Goal: Transaction & Acquisition: Book appointment/travel/reservation

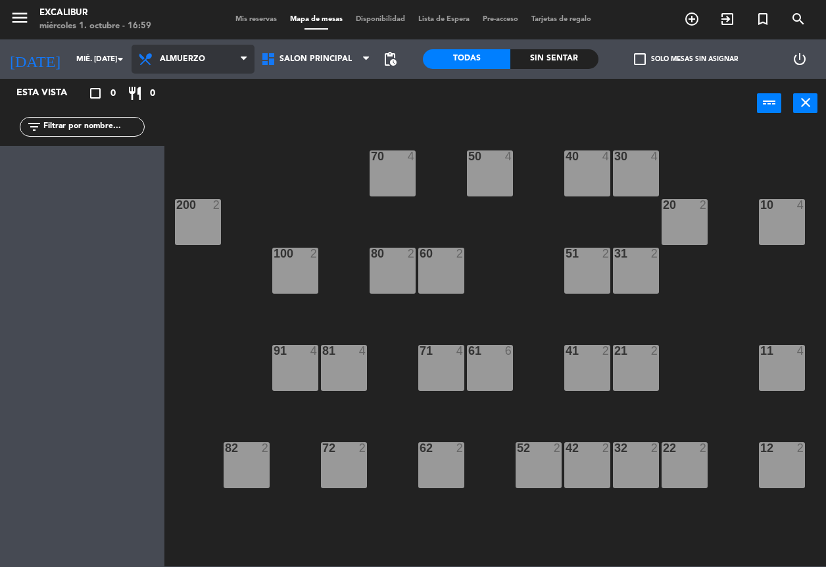
click at [183, 71] on span "Almuerzo" at bounding box center [193, 59] width 123 height 29
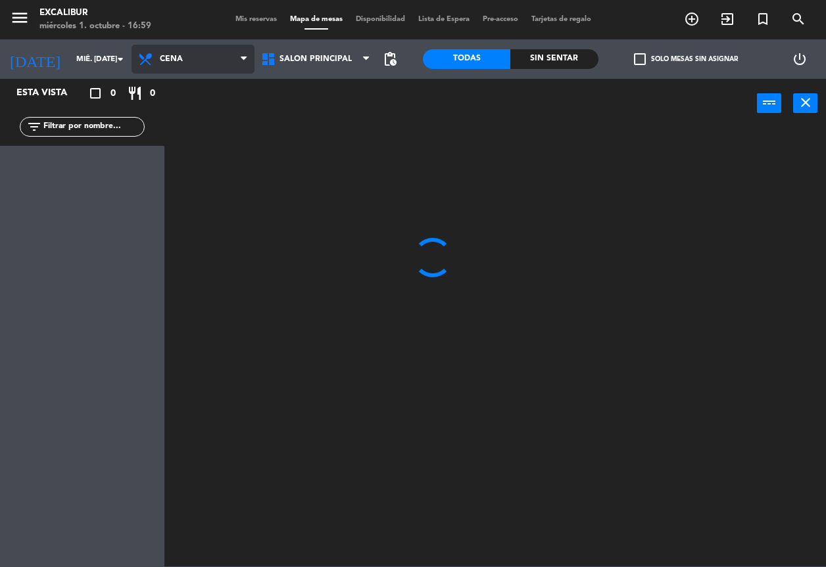
click at [191, 122] on ng-component "menu Excalibur miércoles 1. octubre - 16:59 Mis reservas Mapa de mesas Disponib…" at bounding box center [413, 283] width 826 height 567
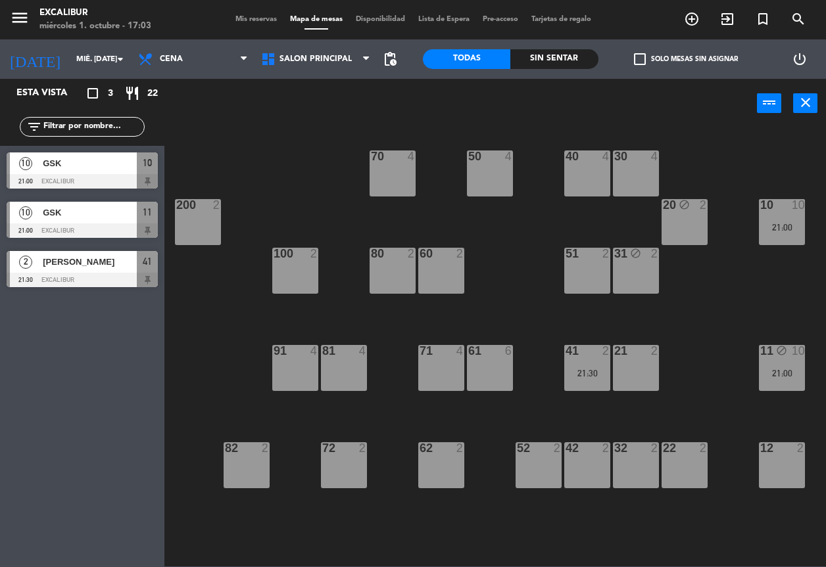
click at [226, 132] on div "70 4 50 4 40 4 30 4 20 block 2 10 10 21:00 200 2 60 2 51 2 31 block 2 80 2 100 …" at bounding box center [499, 347] width 653 height 439
click at [401, 279] on div "80 2" at bounding box center [393, 271] width 46 height 46
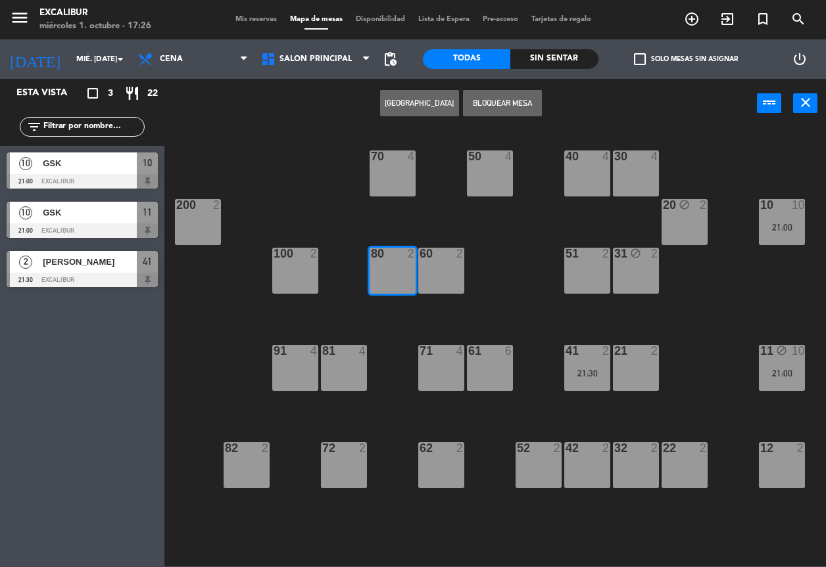
click at [419, 104] on button "[GEOGRAPHIC_DATA]" at bounding box center [419, 103] width 79 height 26
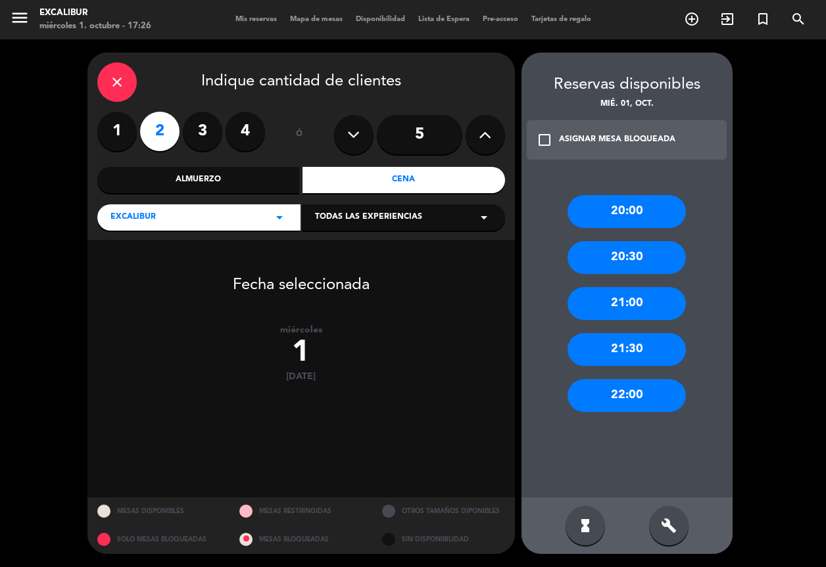
click at [636, 301] on div "21:00" at bounding box center [626, 303] width 118 height 33
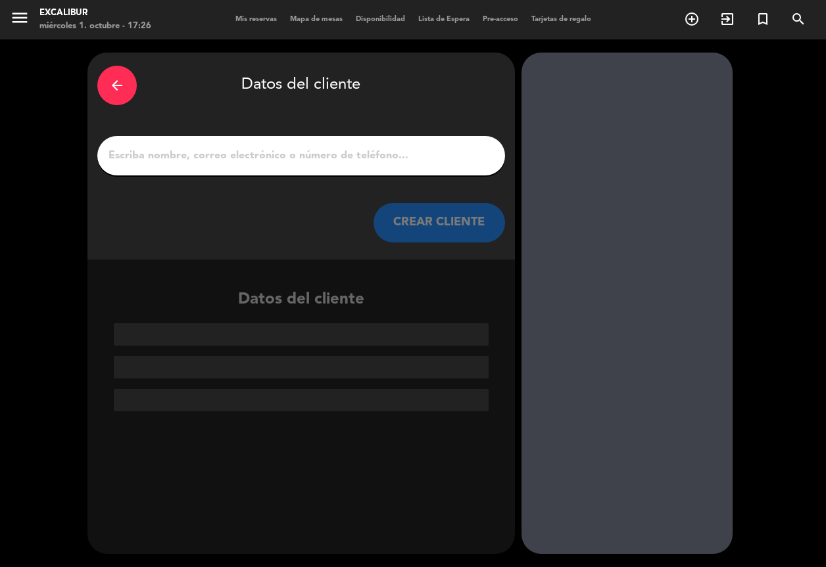
click at [416, 153] on input "1" at bounding box center [301, 156] width 388 height 18
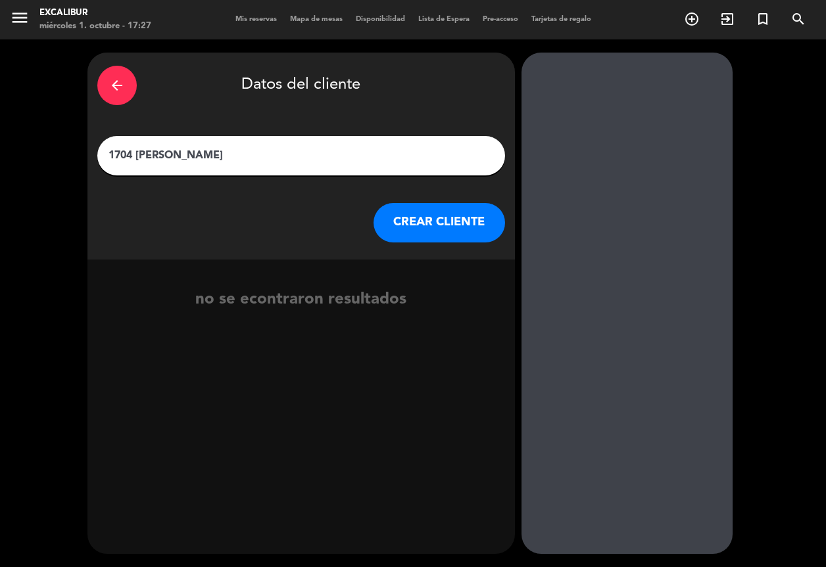
type input "1704 [PERSON_NAME]"
click at [476, 213] on button "CREAR CLIENTE" at bounding box center [439, 222] width 132 height 39
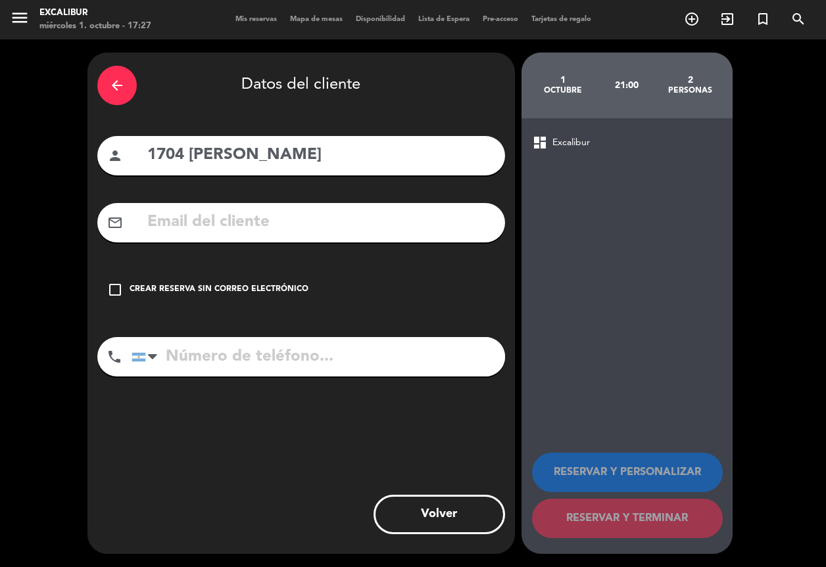
click at [229, 292] on div "Crear reserva sin correo electrónico" at bounding box center [219, 289] width 179 height 13
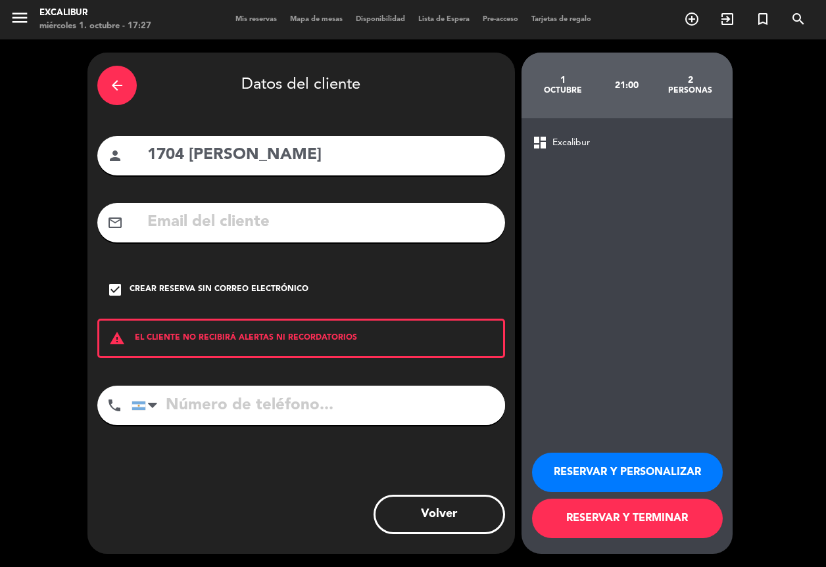
click at [615, 517] on button "RESERVAR Y TERMINAR" at bounding box center [627, 518] width 191 height 39
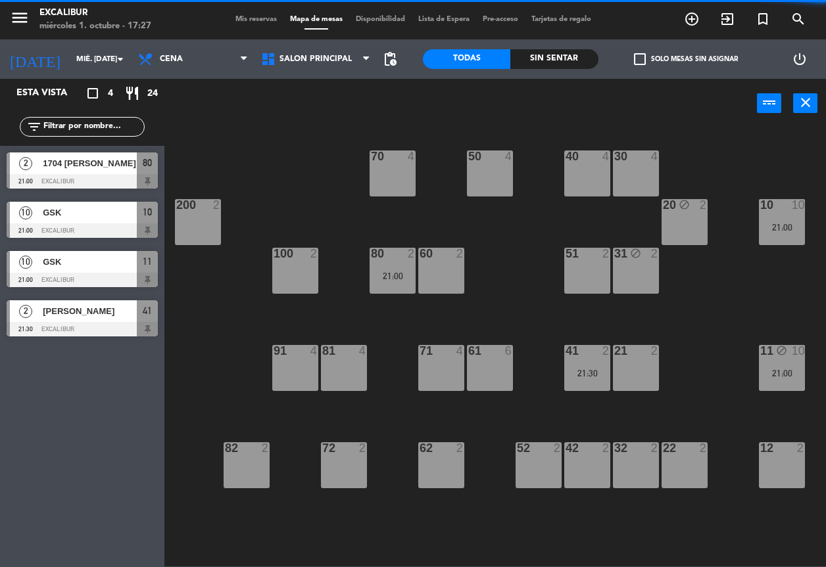
click at [254, 16] on span "Mis reservas" at bounding box center [256, 19] width 55 height 7
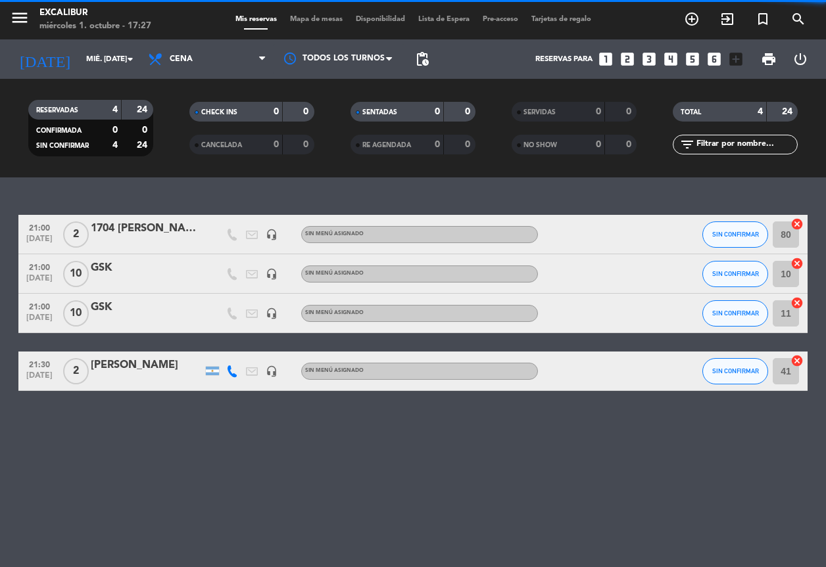
click at [306, 18] on span "Mapa de mesas" at bounding box center [316, 19] width 66 height 7
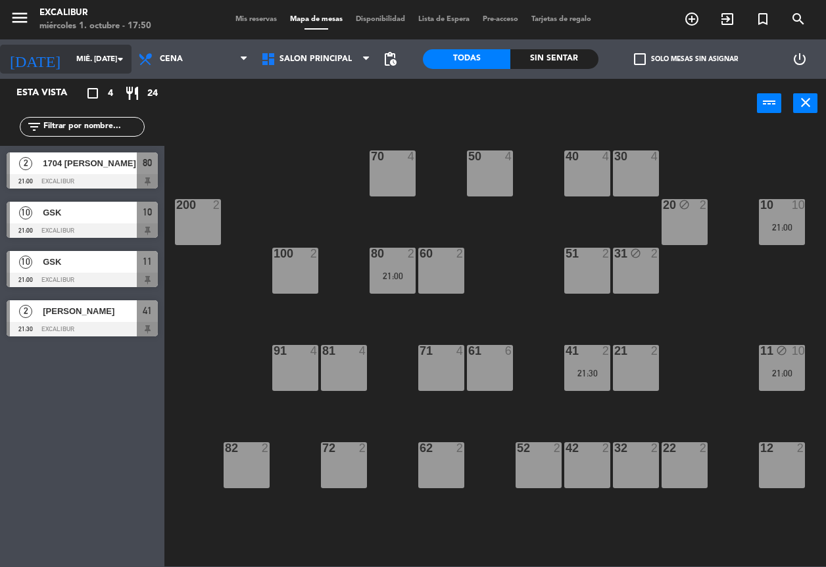
click at [83, 62] on input "mié. [DATE]" at bounding box center [121, 59] width 103 height 22
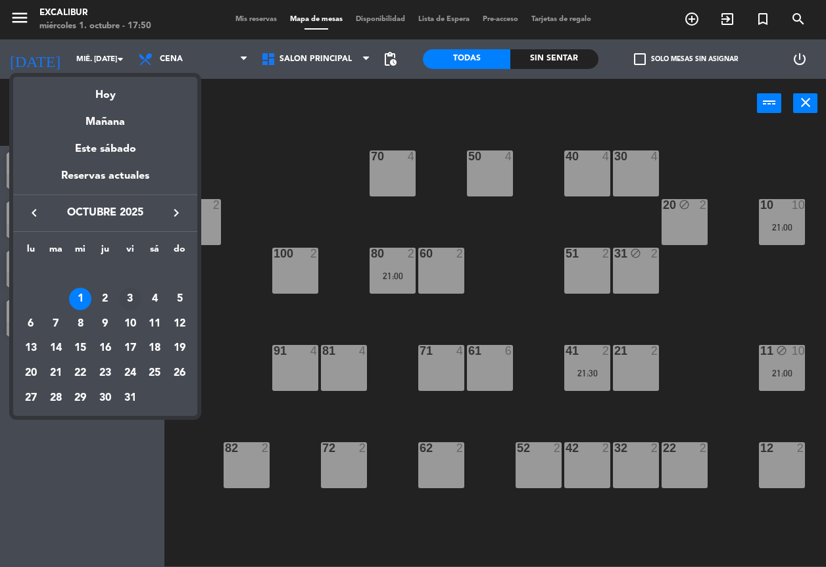
click at [128, 299] on div "3" at bounding box center [130, 299] width 22 height 22
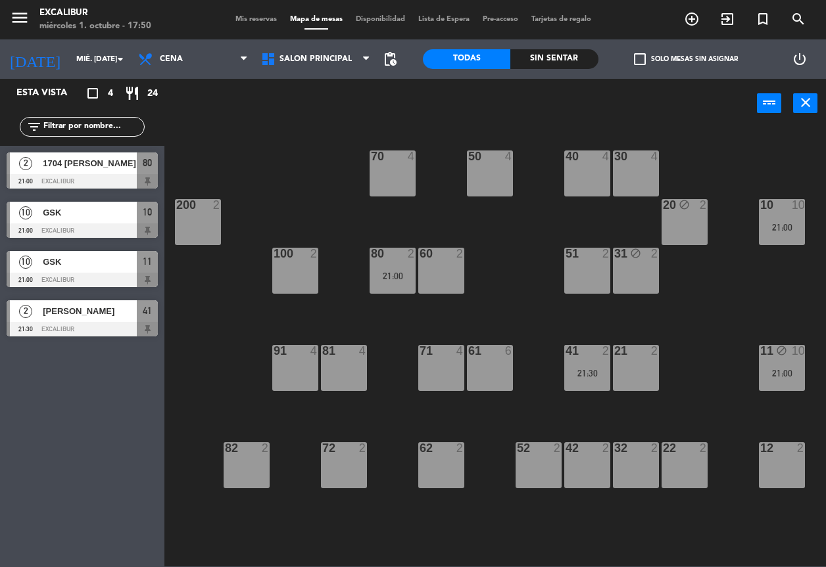
type input "vie. [DATE]"
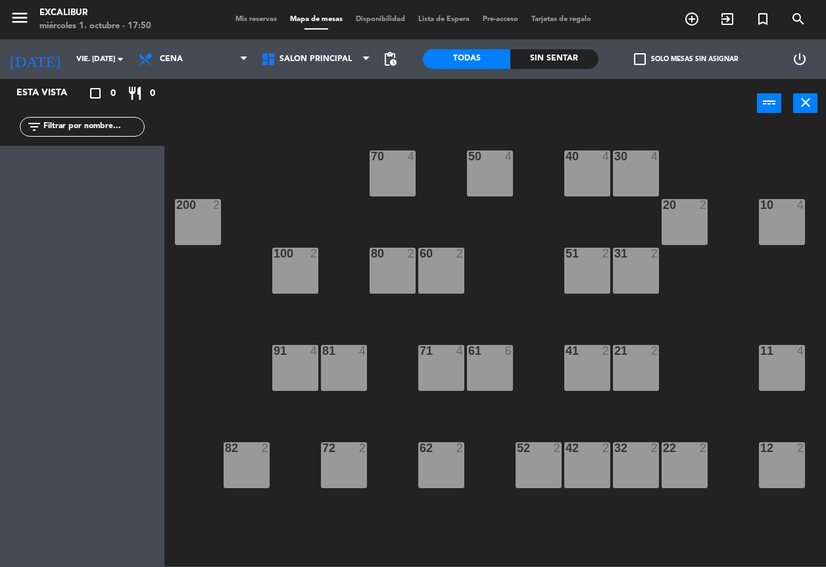
click at [783, 221] on div "10 4" at bounding box center [782, 222] width 46 height 46
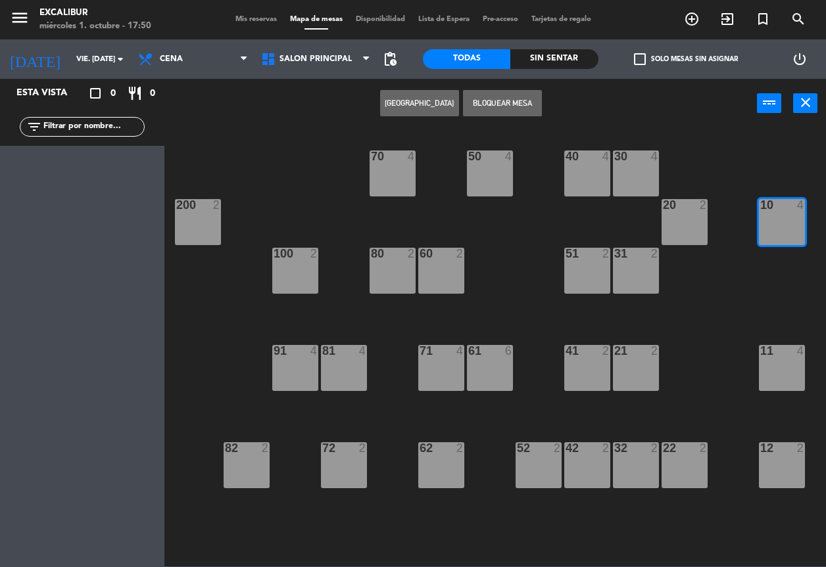
click at [777, 370] on div "11 4" at bounding box center [782, 368] width 46 height 46
click at [436, 100] on button "[GEOGRAPHIC_DATA]" at bounding box center [419, 103] width 79 height 26
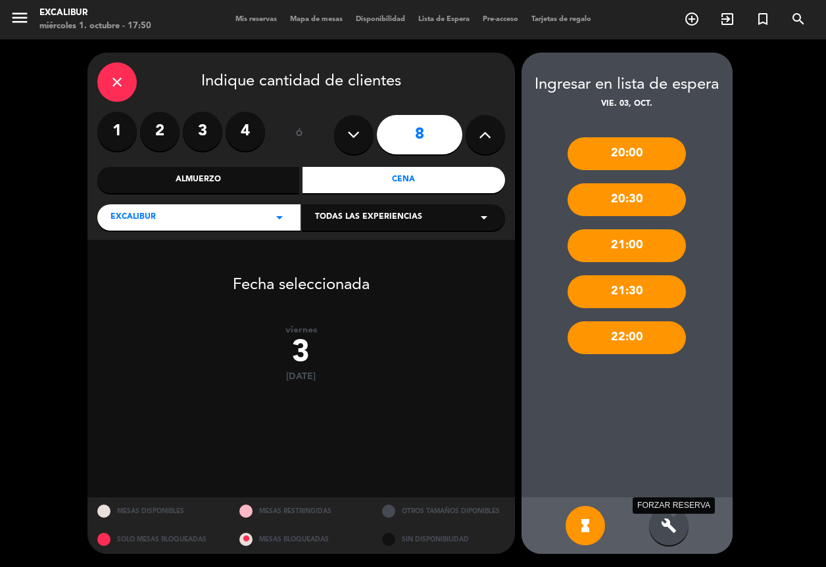
click at [674, 521] on icon "build" at bounding box center [669, 526] width 16 height 16
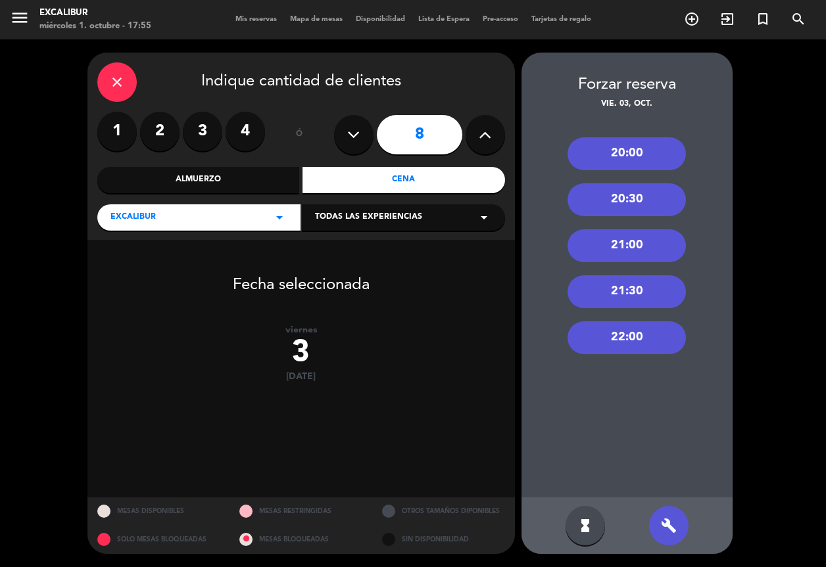
click at [130, 81] on div "close" at bounding box center [116, 81] width 39 height 39
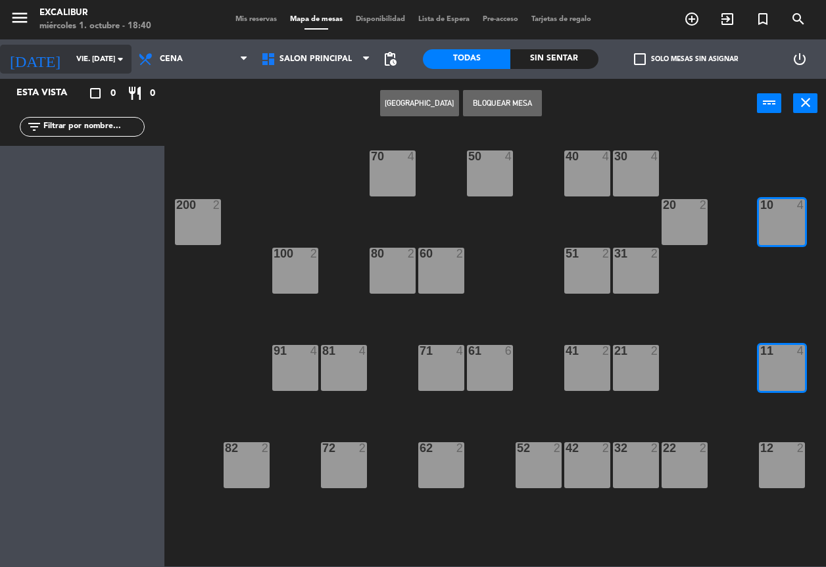
click at [92, 59] on input "vie. [DATE]" at bounding box center [121, 59] width 103 height 22
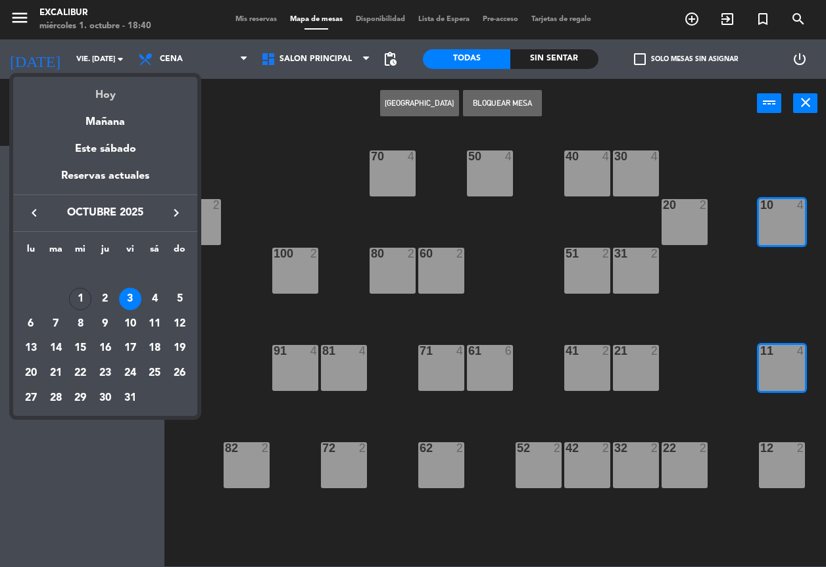
click at [102, 96] on div "Hoy" at bounding box center [105, 90] width 184 height 27
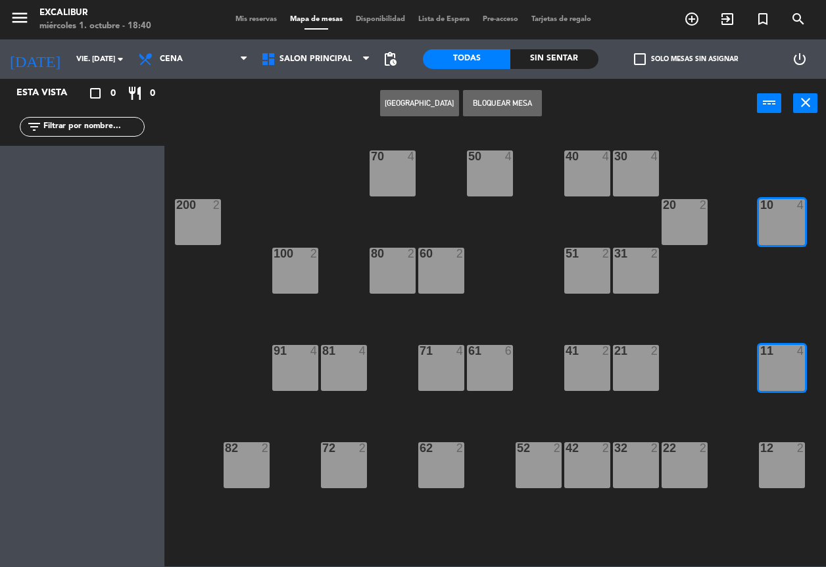
type input "mié. [DATE]"
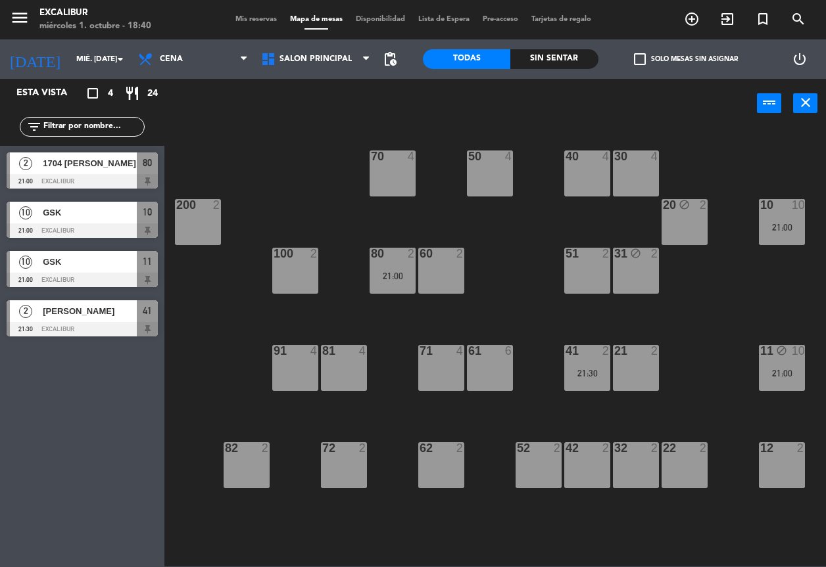
click at [524, 458] on div "52 2" at bounding box center [538, 466] width 46 height 46
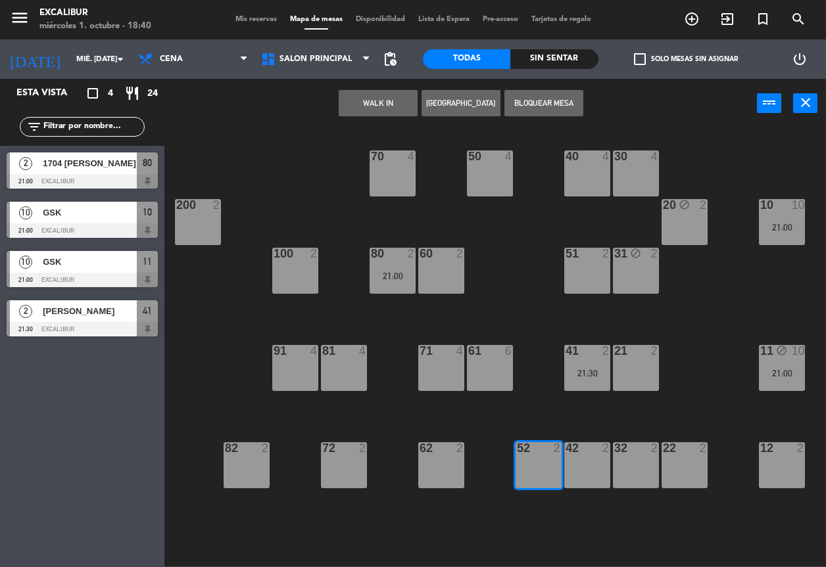
drag, startPoint x: 428, startPoint y: 108, endPoint x: 438, endPoint y: 112, distance: 10.6
click at [438, 112] on button "[GEOGRAPHIC_DATA]" at bounding box center [460, 103] width 79 height 26
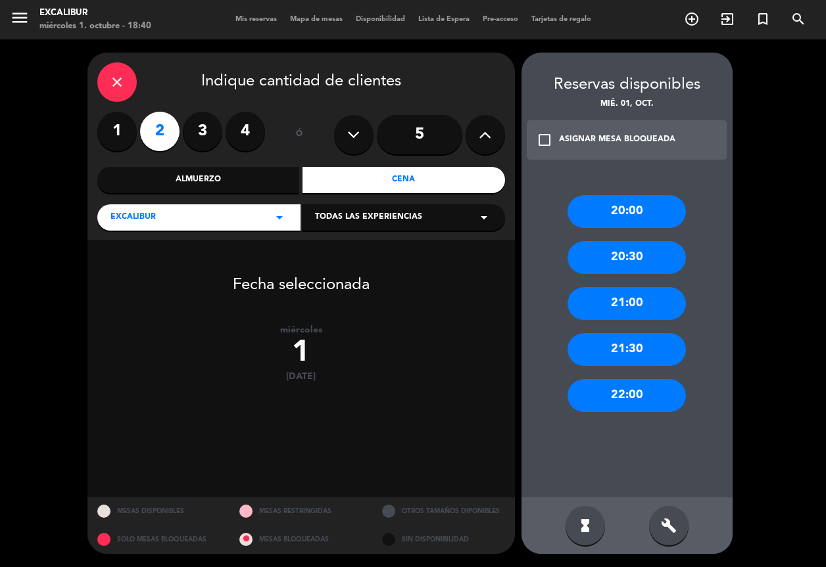
click at [585, 388] on div "22:00" at bounding box center [626, 395] width 118 height 33
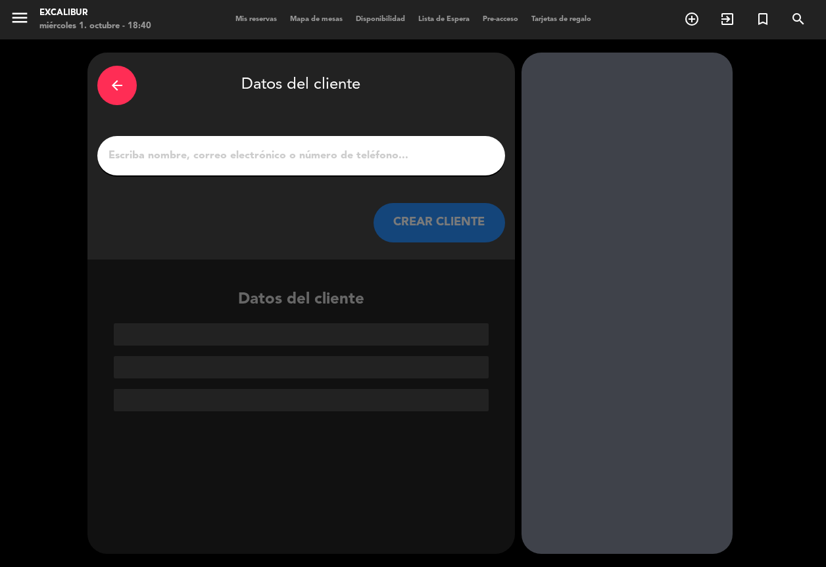
click at [389, 155] on input "1" at bounding box center [301, 156] width 388 height 18
click at [117, 89] on icon "arrow_back" at bounding box center [117, 86] width 16 height 16
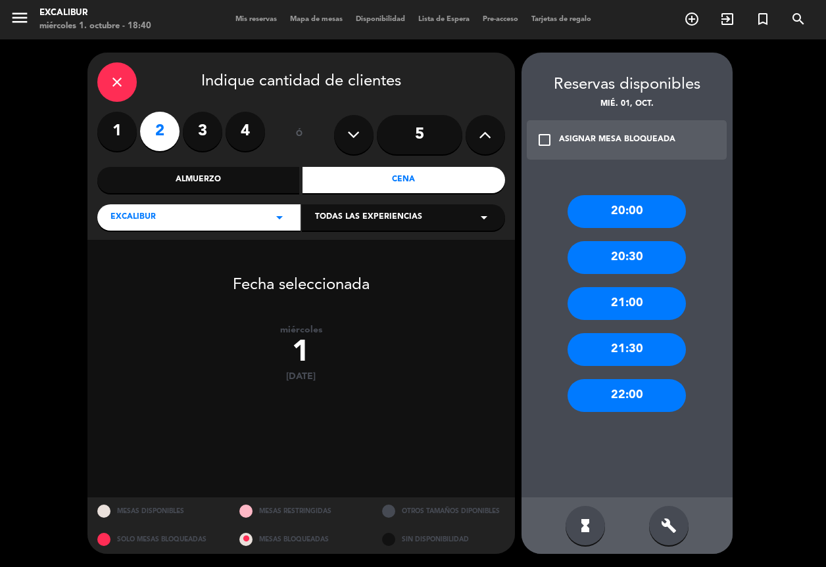
click at [653, 294] on div "21:00" at bounding box center [626, 303] width 118 height 33
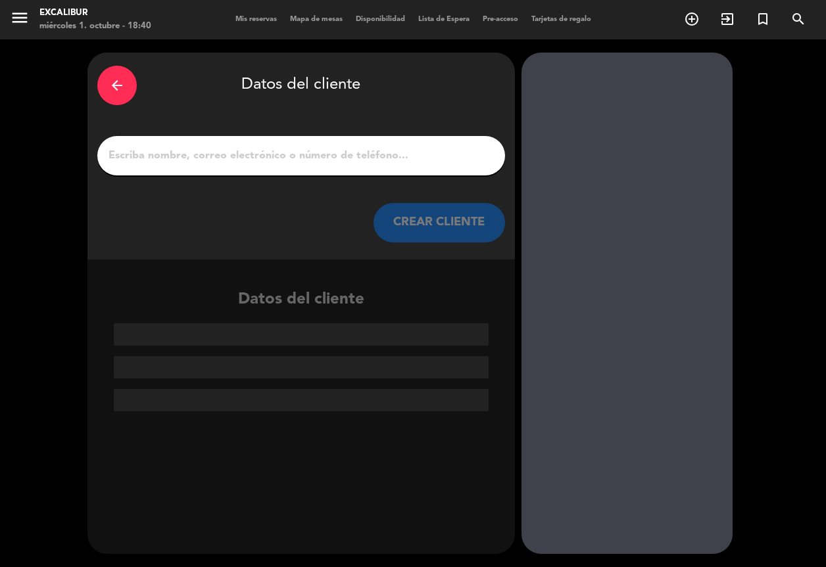
click at [390, 156] on input "1" at bounding box center [301, 156] width 388 height 18
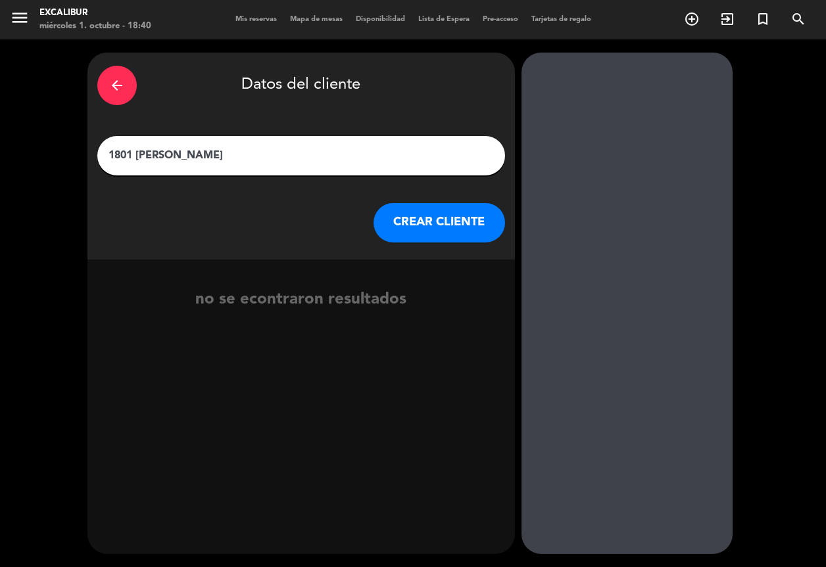
type input "1801 [PERSON_NAME]"
click at [464, 216] on button "CREAR CLIENTE" at bounding box center [439, 222] width 132 height 39
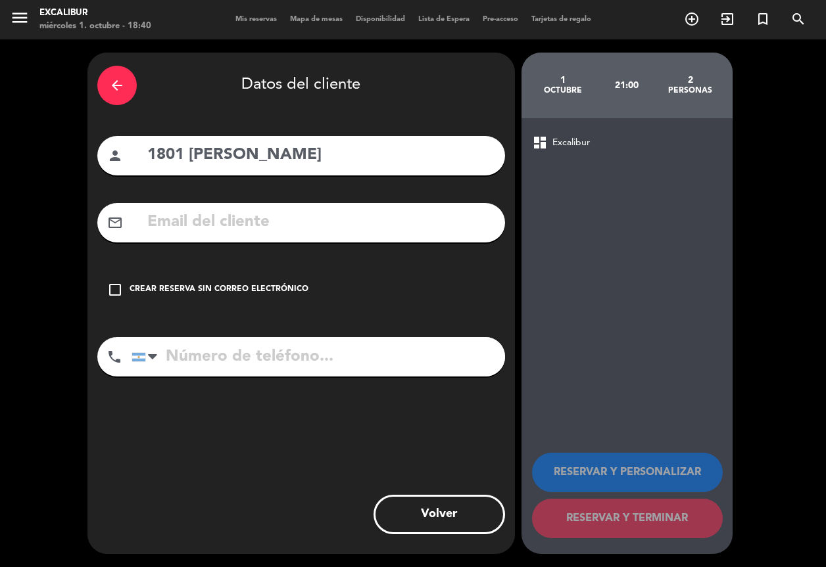
click at [192, 283] on div "check_box_outline_blank Crear reserva sin correo electrónico" at bounding box center [301, 289] width 408 height 39
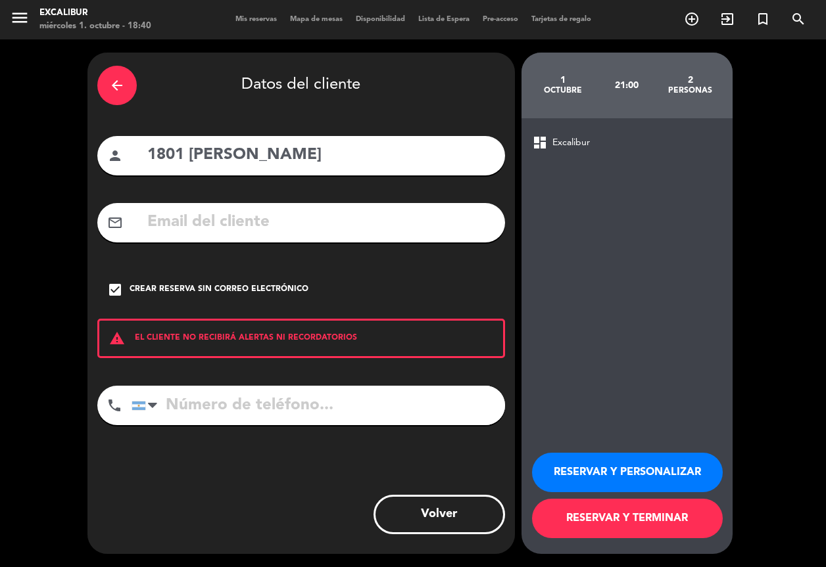
click at [619, 517] on button "RESERVAR Y TERMINAR" at bounding box center [627, 518] width 191 height 39
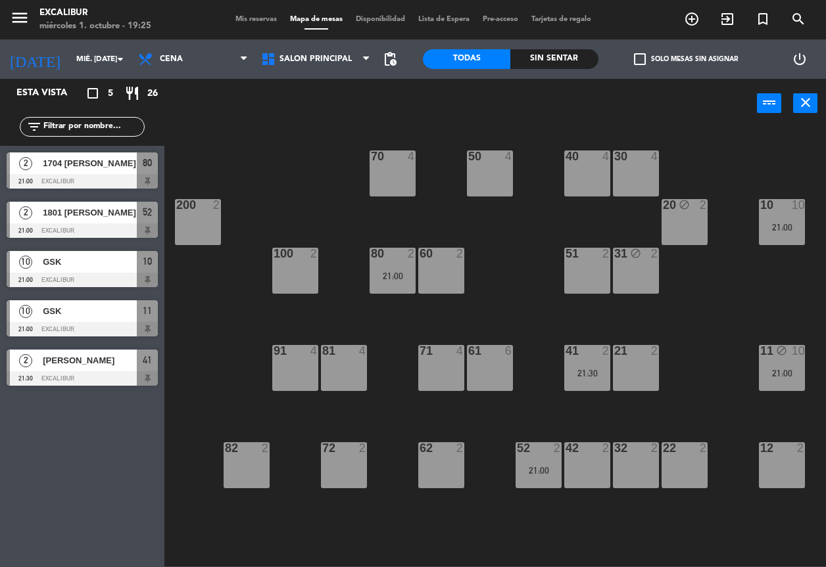
click at [335, 372] on div "81 4" at bounding box center [344, 368] width 46 height 46
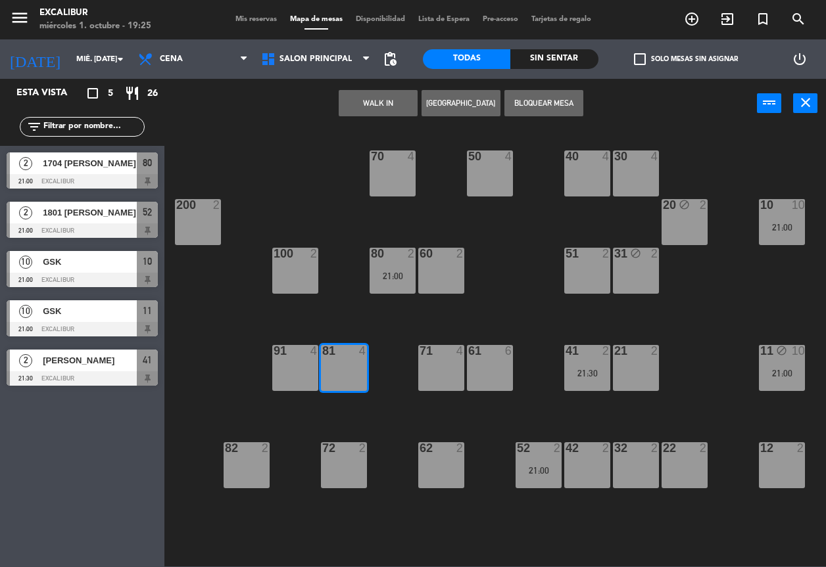
click at [469, 176] on div "50 4" at bounding box center [490, 174] width 46 height 46
click at [345, 366] on div "81 4" at bounding box center [344, 368] width 46 height 46
click at [470, 106] on button "[GEOGRAPHIC_DATA]" at bounding box center [460, 103] width 79 height 26
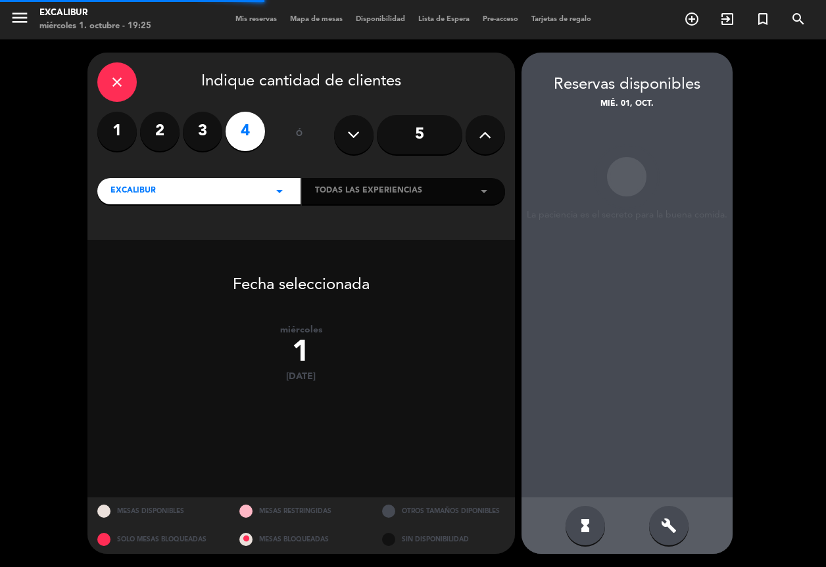
click at [427, 137] on input "5" at bounding box center [419, 134] width 85 height 39
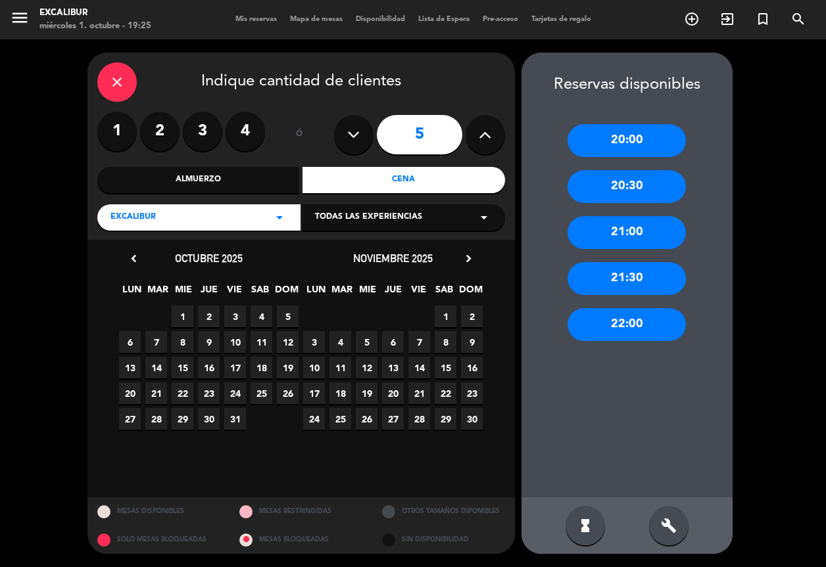
click at [649, 182] on div "20:30" at bounding box center [626, 186] width 118 height 33
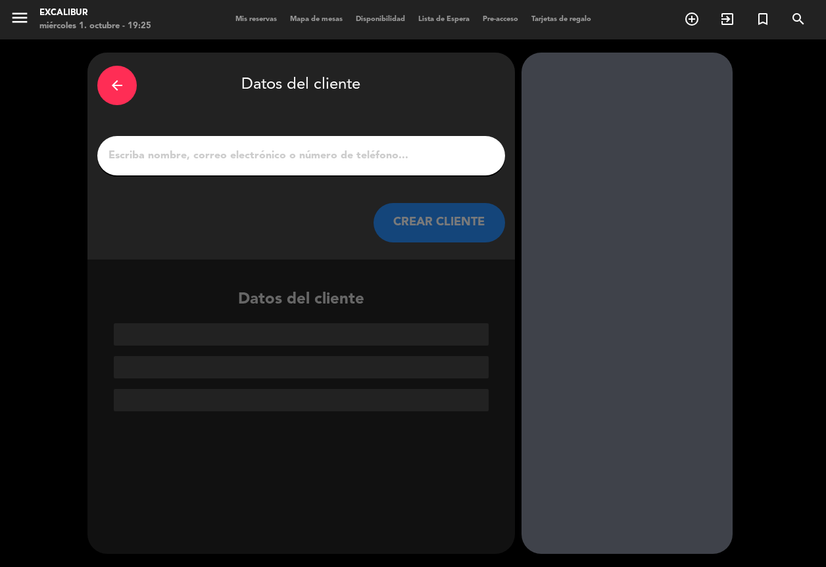
click at [327, 151] on input "1" at bounding box center [301, 156] width 388 height 18
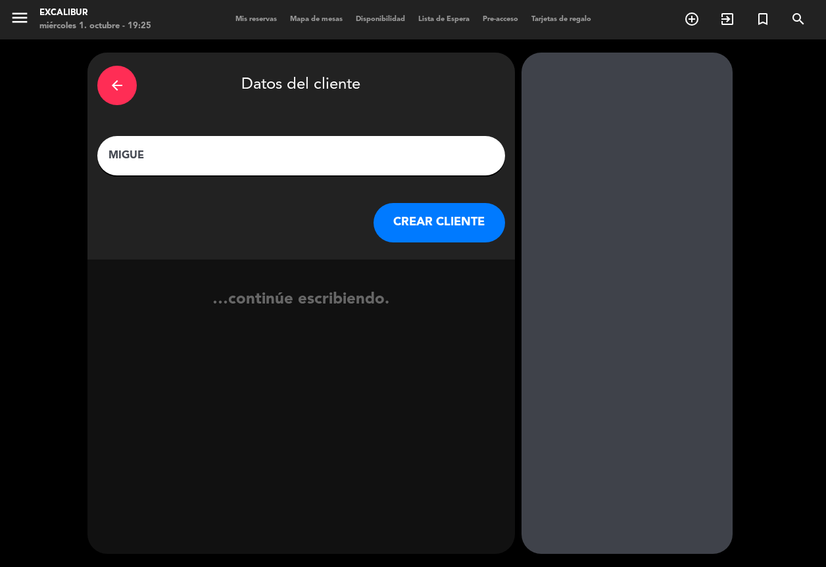
type input "[PERSON_NAME]"
click at [434, 216] on button "CREAR CLIENTE" at bounding box center [439, 222] width 132 height 39
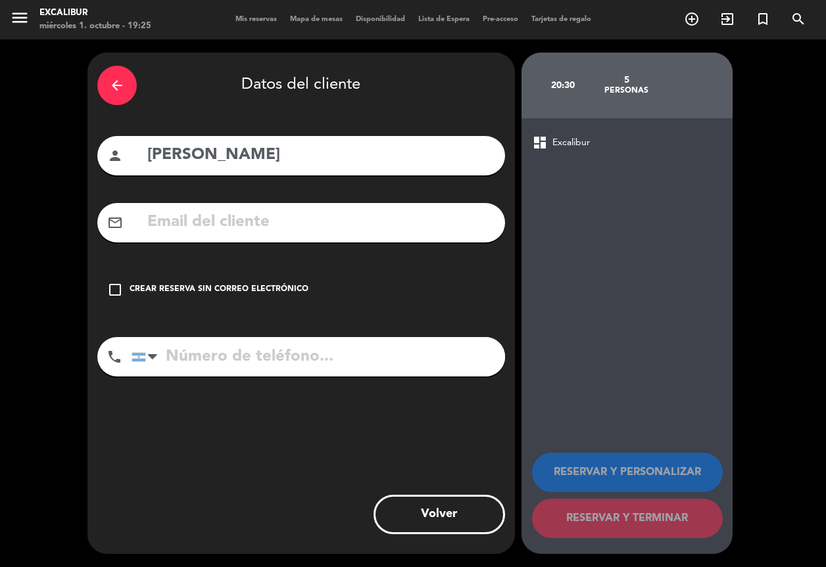
click at [235, 282] on div "check_box_outline_blank Crear reserva sin correo electrónico" at bounding box center [301, 289] width 408 height 39
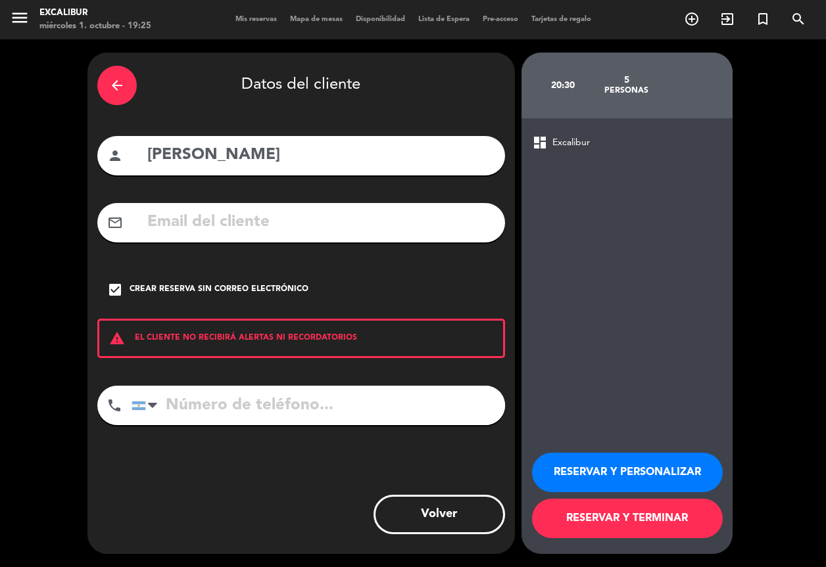
drag, startPoint x: 610, startPoint y: 525, endPoint x: 609, endPoint y: 339, distance: 186.1
click at [610, 523] on button "RESERVAR Y TERMINAR" at bounding box center [627, 518] width 191 height 39
